Goal: Task Accomplishment & Management: Manage account settings

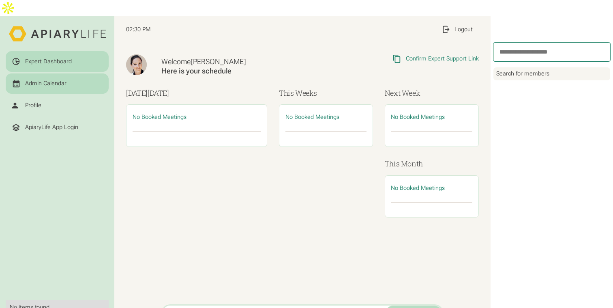
click at [58, 79] on div "Admin Calendar" at bounding box center [57, 83] width 91 height 9
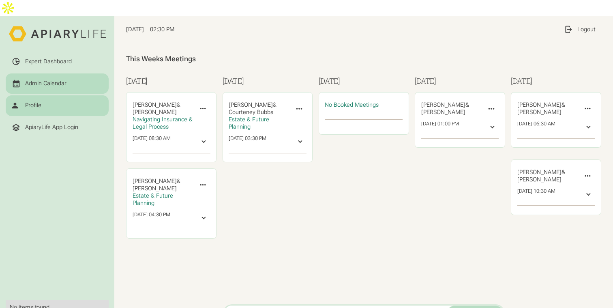
click at [42, 101] on div "Profile" at bounding box center [57, 105] width 91 height 9
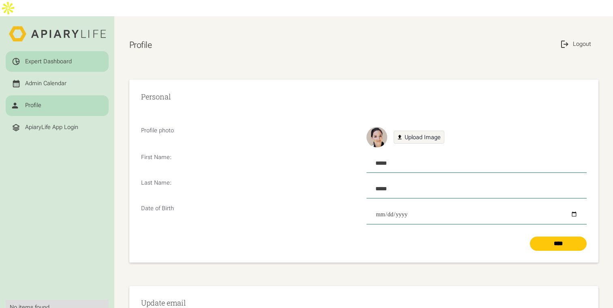
click at [47, 58] on div "Expert Dashboard" at bounding box center [48, 61] width 47 height 7
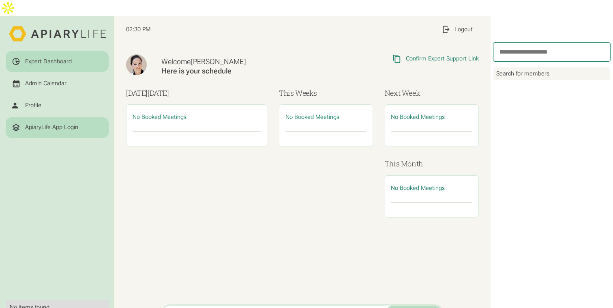
click at [49, 124] on div "ApiaryLife App Login" at bounding box center [51, 127] width 53 height 7
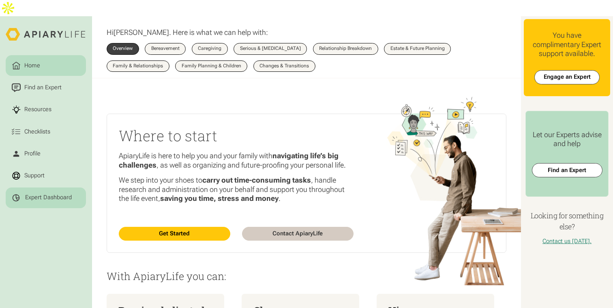
click at [47, 189] on link "Expert Dashboard" at bounding box center [46, 197] width 80 height 21
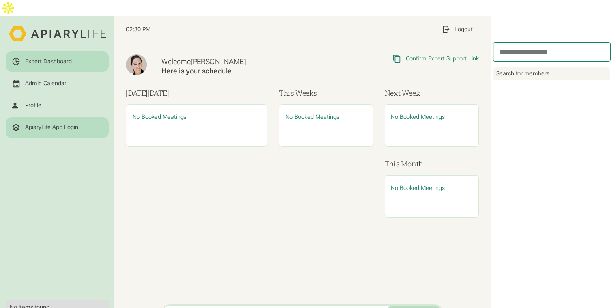
click at [49, 124] on div "ApiaryLife App Login" at bounding box center [51, 127] width 53 height 7
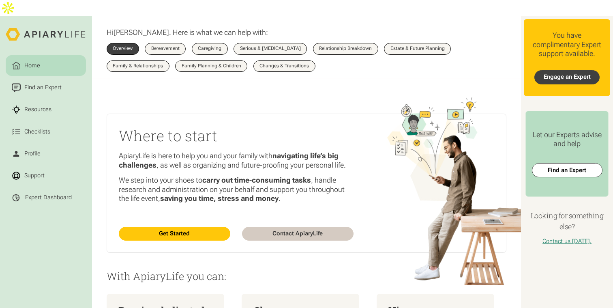
click at [577, 70] on link "Engage an Expert" at bounding box center [566, 77] width 65 height 14
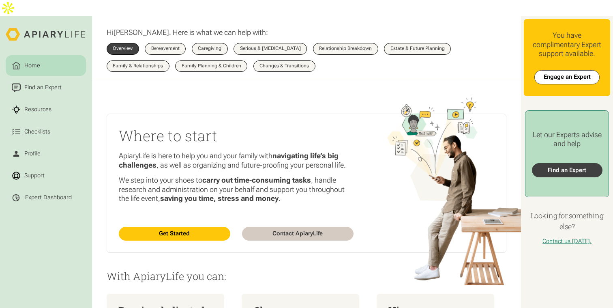
click at [558, 163] on link "Find an Expert" at bounding box center [567, 170] width 71 height 14
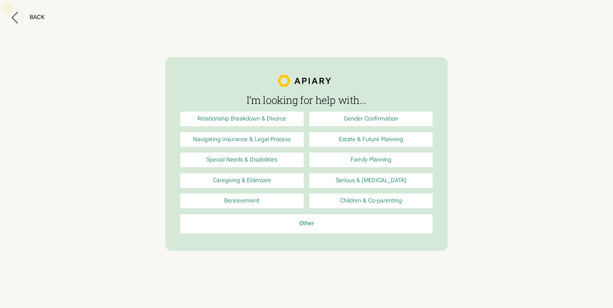
click at [45, 19] on div "Back" at bounding box center [306, 18] width 589 height 12
click at [36, 21] on div "Back" at bounding box center [37, 17] width 15 height 7
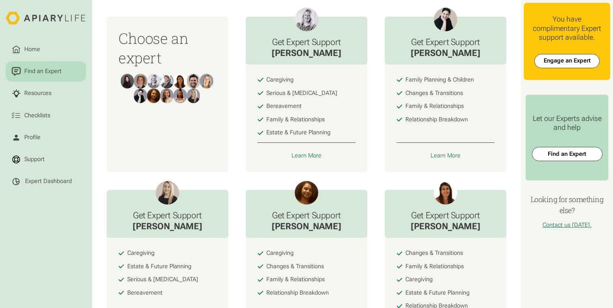
scroll to position [340, 0]
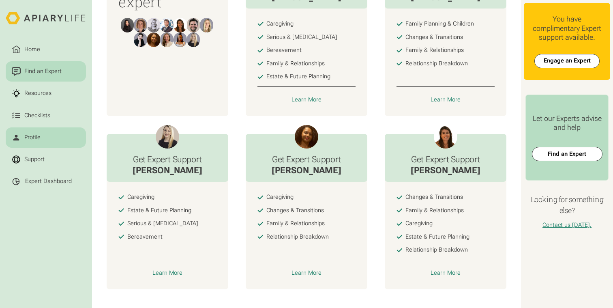
click at [42, 144] on link "Profile" at bounding box center [46, 137] width 80 height 21
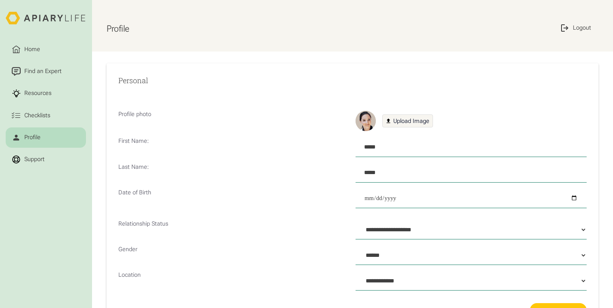
select select "**"
select select "Profile Form"
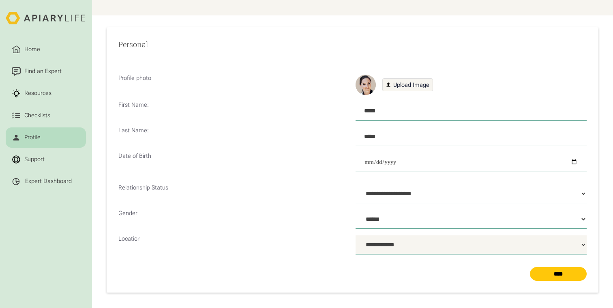
scroll to position [54, 0]
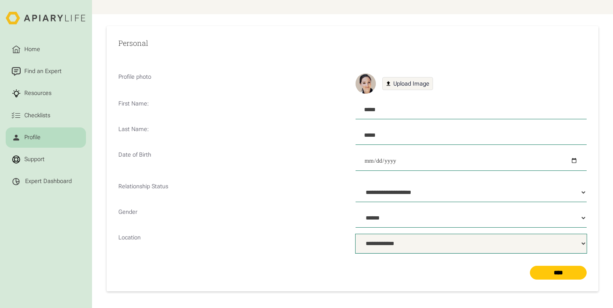
click at [396, 234] on select "**********" at bounding box center [471, 243] width 231 height 19
select select "***"
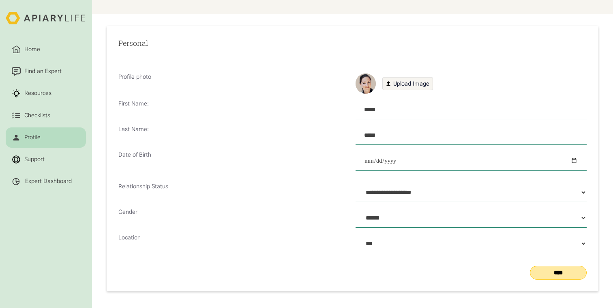
click at [558, 266] on input "****" at bounding box center [558, 273] width 57 height 14
select select "Profile Form"
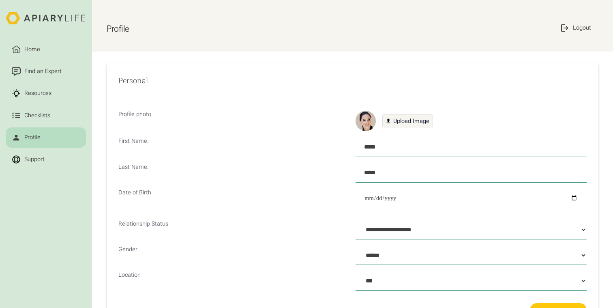
select select "***"
select select "Profile Form"
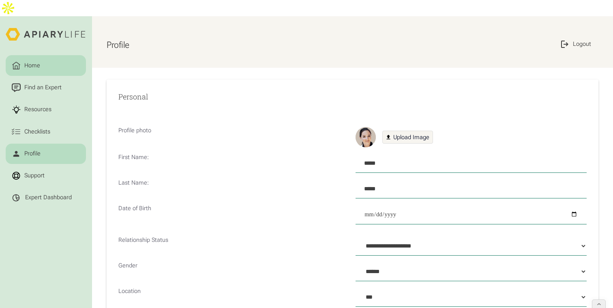
click at [34, 61] on div "Home" at bounding box center [32, 65] width 19 height 9
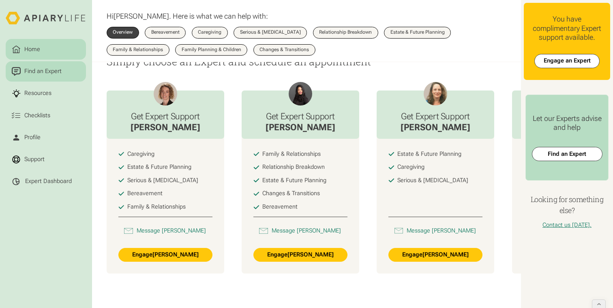
click at [48, 76] on link "Find an Expert" at bounding box center [46, 71] width 80 height 21
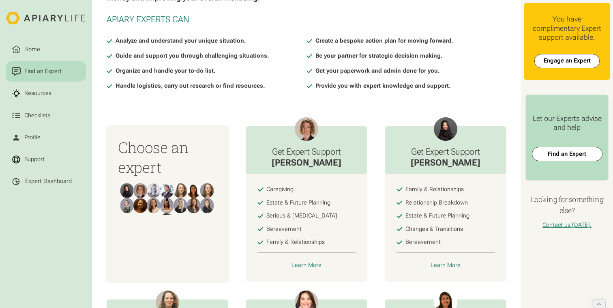
scroll to position [175, 0]
click at [446, 262] on div "Learn More" at bounding box center [446, 265] width 30 height 7
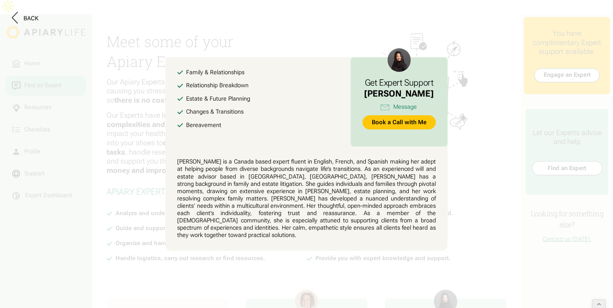
scroll to position [0, 0]
click at [444, 36] on button at bounding box center [306, 154] width 613 height 308
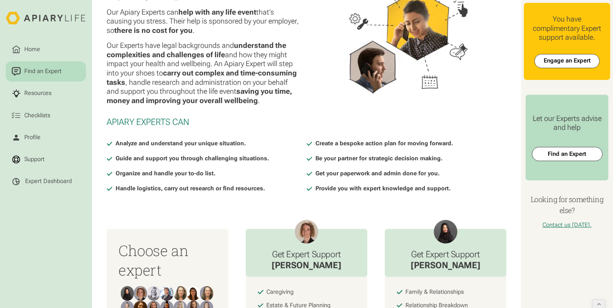
scroll to position [141, 0]
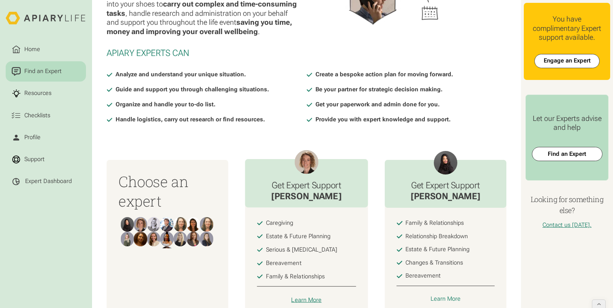
click at [306, 296] on div "Learn More" at bounding box center [306, 299] width 30 height 7
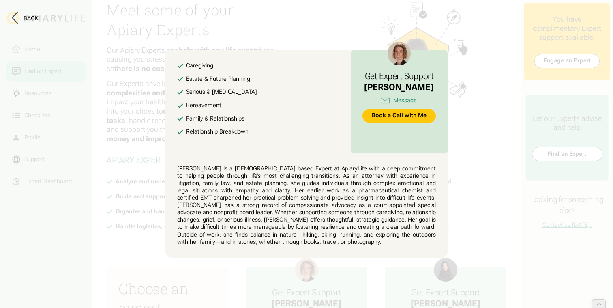
scroll to position [34, 0]
click at [456, 24] on div "Back" at bounding box center [306, 19] width 589 height 14
click at [491, 113] on button at bounding box center [306, 154] width 613 height 308
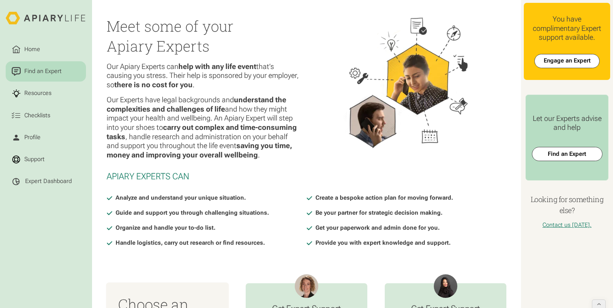
scroll to position [0, 0]
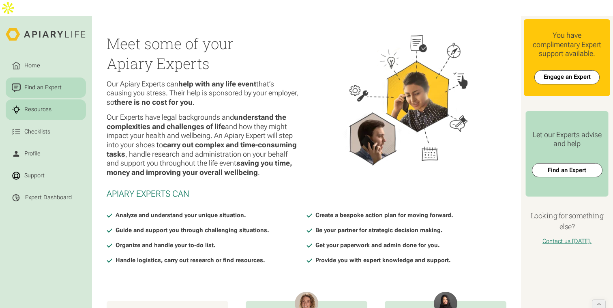
click at [48, 99] on link "Resources" at bounding box center [46, 109] width 80 height 21
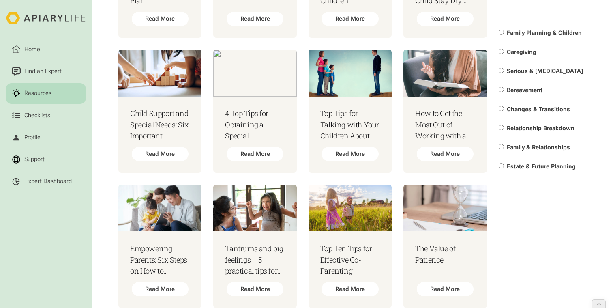
scroll to position [553, 0]
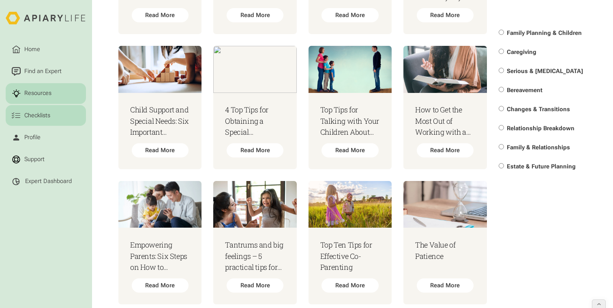
click at [45, 111] on div "Checklists" at bounding box center [37, 115] width 29 height 9
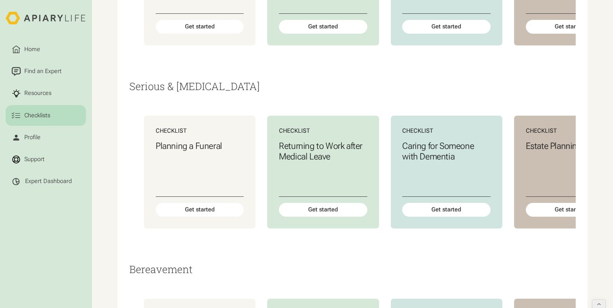
scroll to position [490, 0]
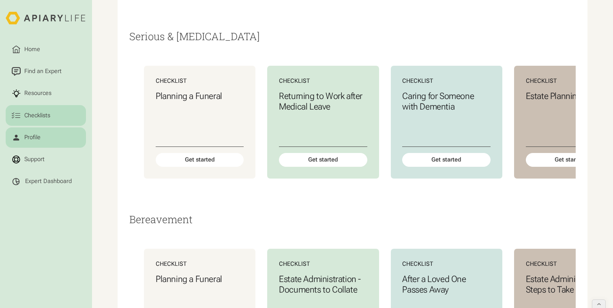
click at [49, 139] on link "Profile" at bounding box center [46, 137] width 80 height 21
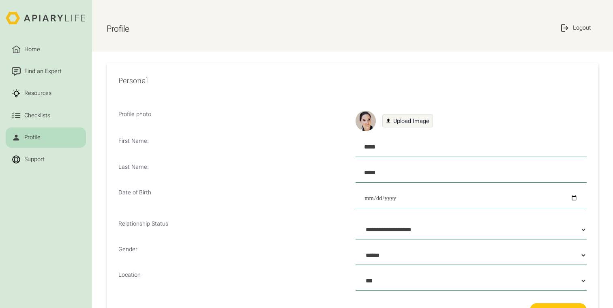
select select "***"
select select "Profile Form"
click at [47, 163] on link "Support" at bounding box center [46, 159] width 80 height 21
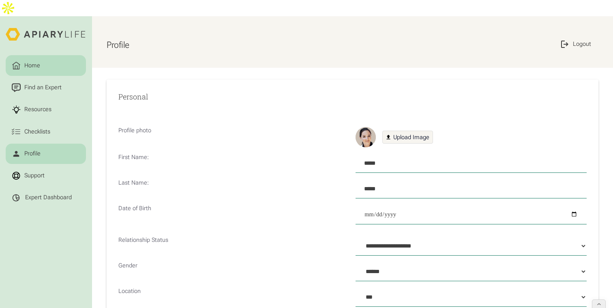
click at [40, 61] on div "Home" at bounding box center [32, 65] width 19 height 9
